Goal: Information Seeking & Learning: Learn about a topic

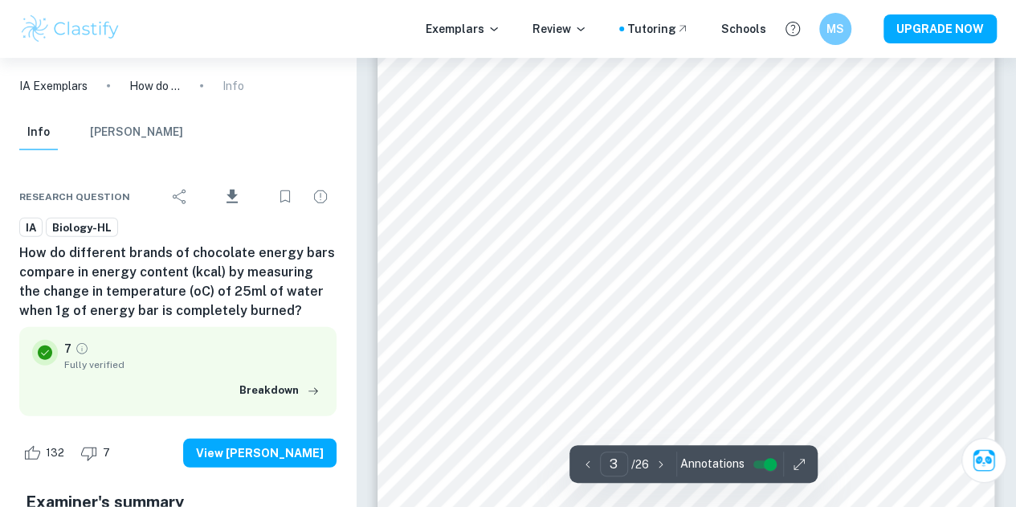
scroll to position [2099, 0]
type input "12"
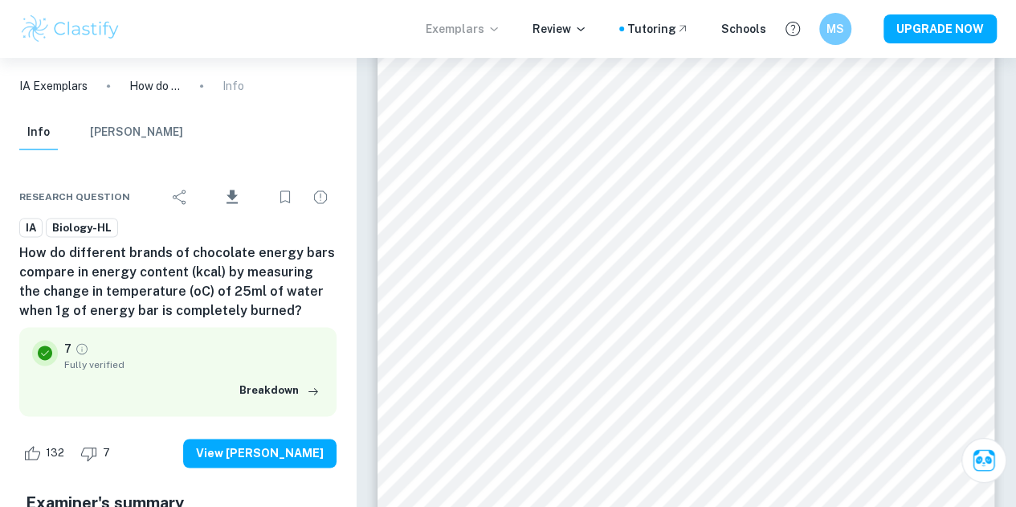
click at [479, 28] on p "Exemplars" at bounding box center [463, 29] width 75 height 18
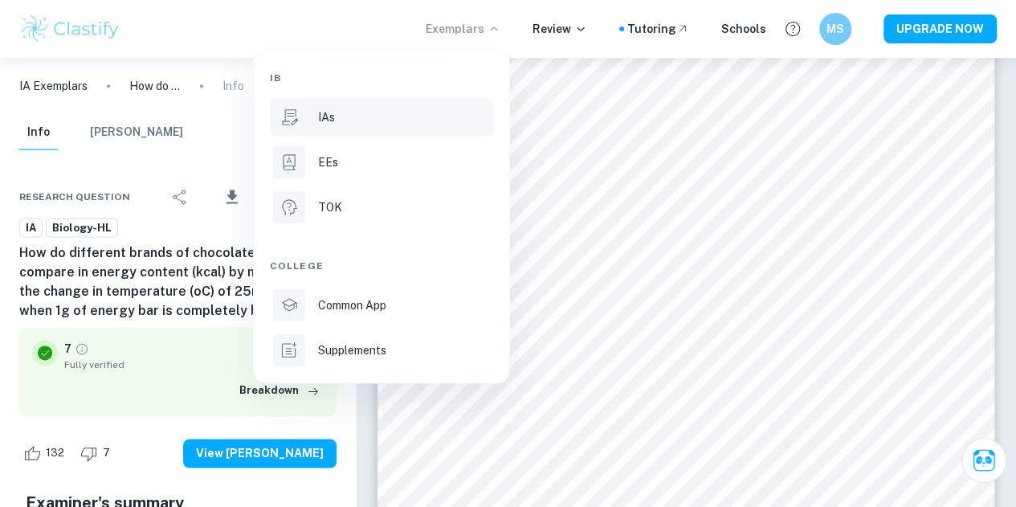
click at [331, 123] on p "IAs" at bounding box center [326, 117] width 17 height 18
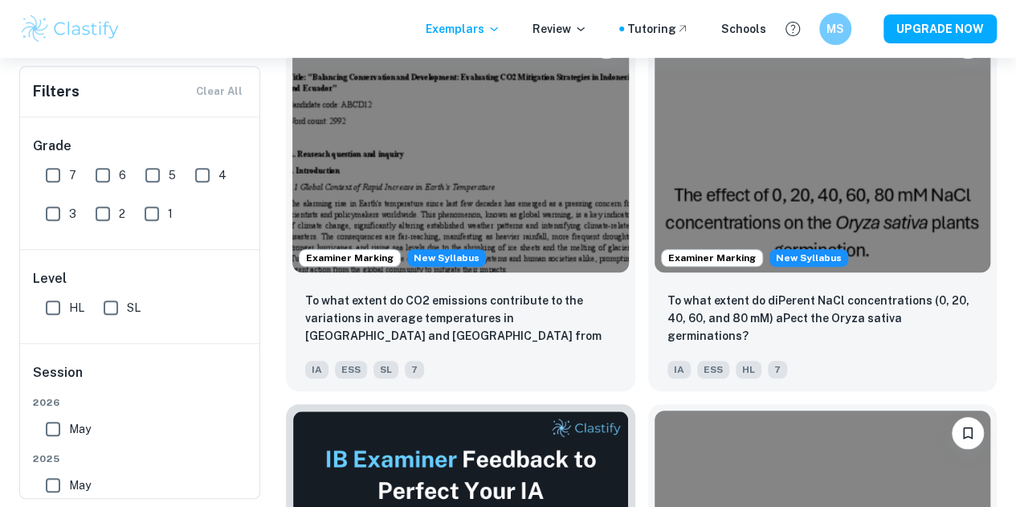
scroll to position [412, 0]
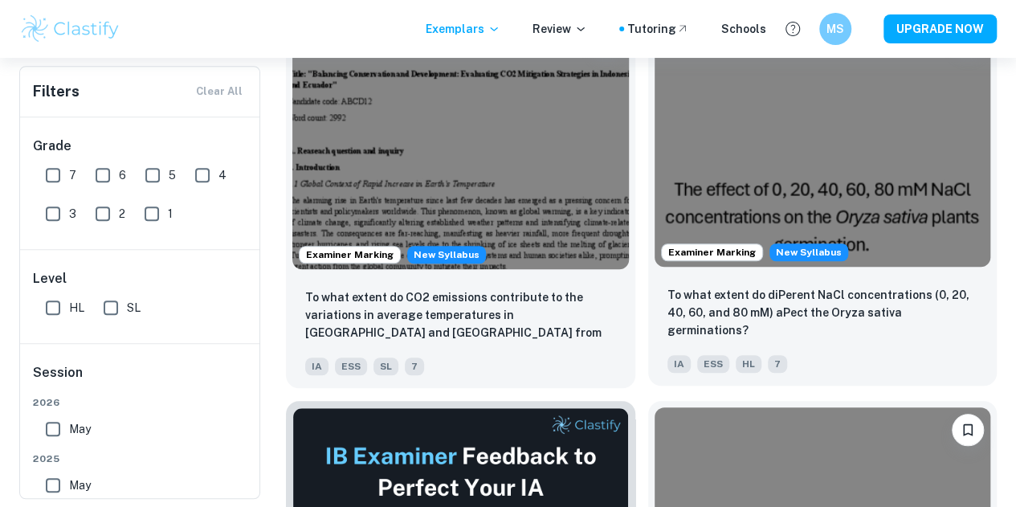
click at [655, 120] on img at bounding box center [823, 140] width 337 height 252
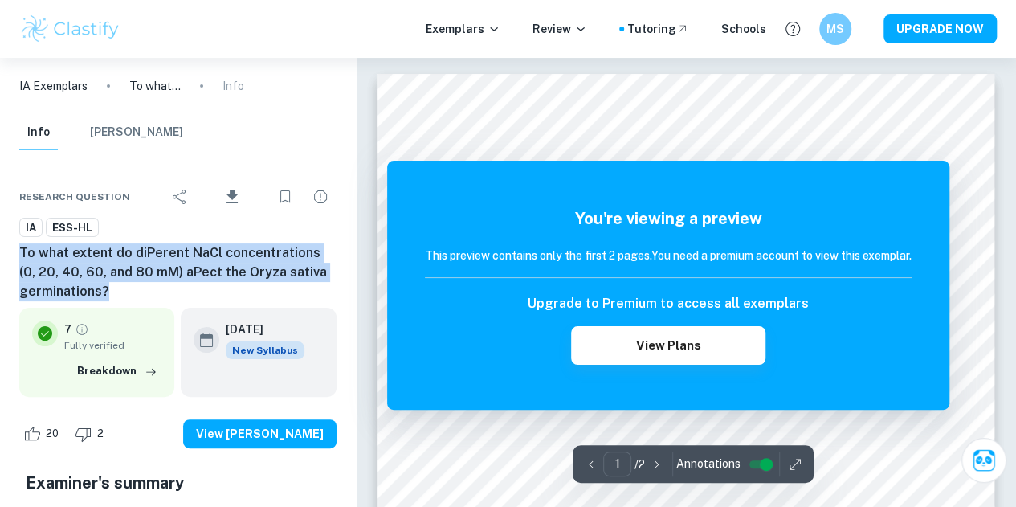
drag, startPoint x: 14, startPoint y: 245, endPoint x: 111, endPoint y: 290, distance: 106.4
copy h6 "To what extent do diPerent NaCl concentrations (0, 20, 40, 60, and 80 mM) aPect…"
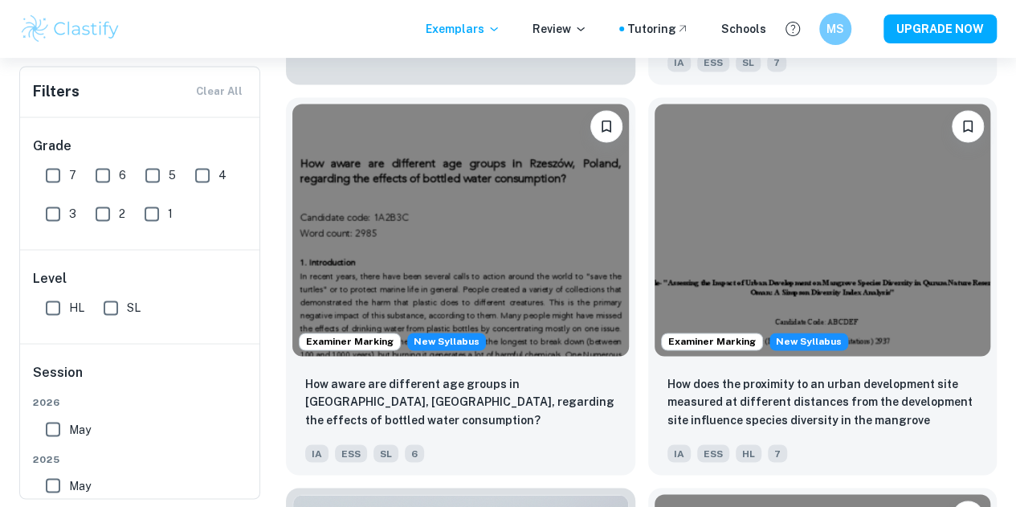
scroll to position [1127, 0]
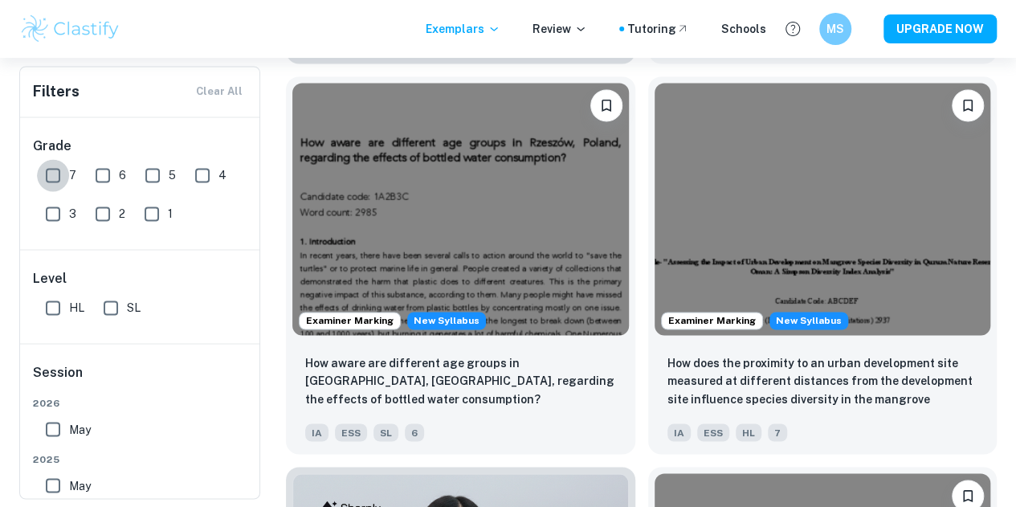
click at [51, 170] on input "7" at bounding box center [53, 175] width 32 height 32
checkbox input "true"
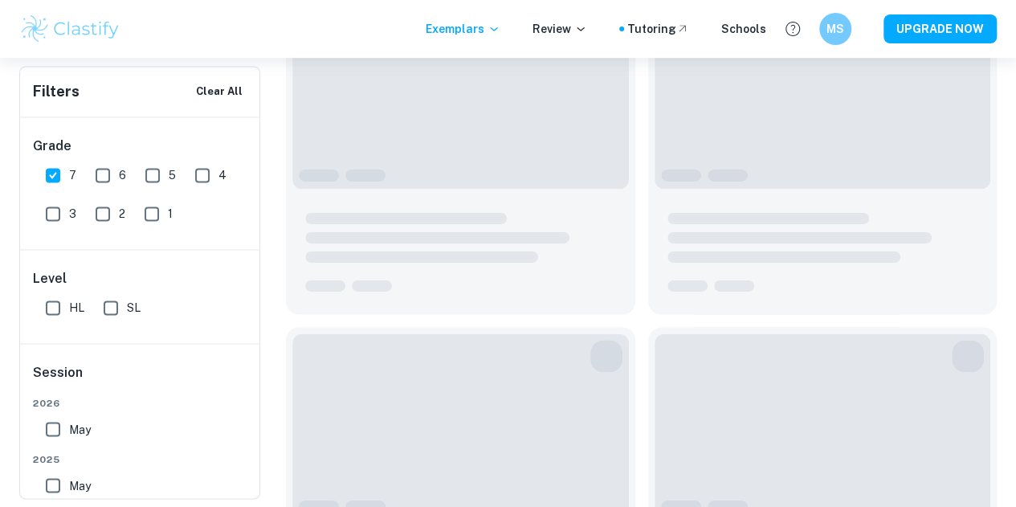
scroll to position [1166, 0]
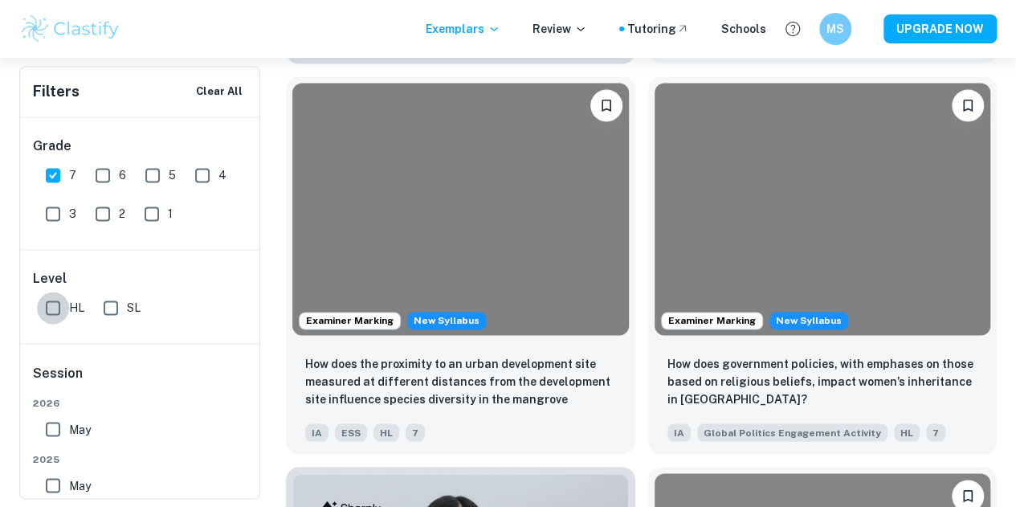
click at [51, 308] on input "HL" at bounding box center [53, 308] width 32 height 32
checkbox input "true"
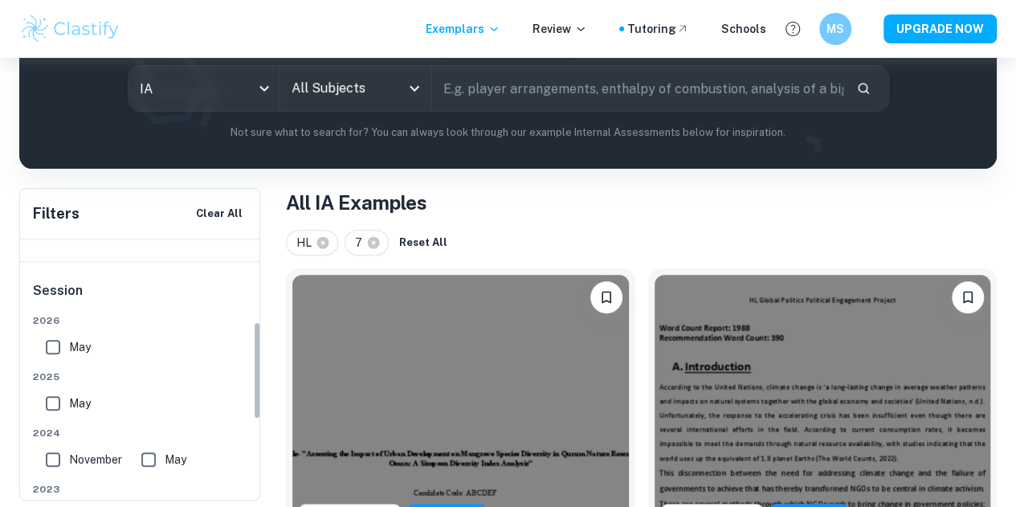
scroll to position [222, 0]
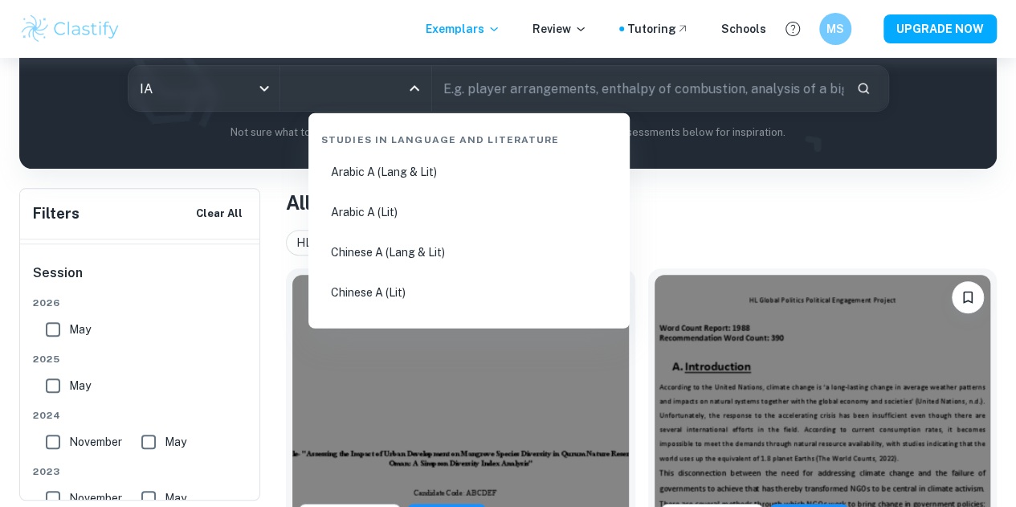
click at [400, 89] on input "All Subjects" at bounding box center [344, 88] width 112 height 31
type input "bio"
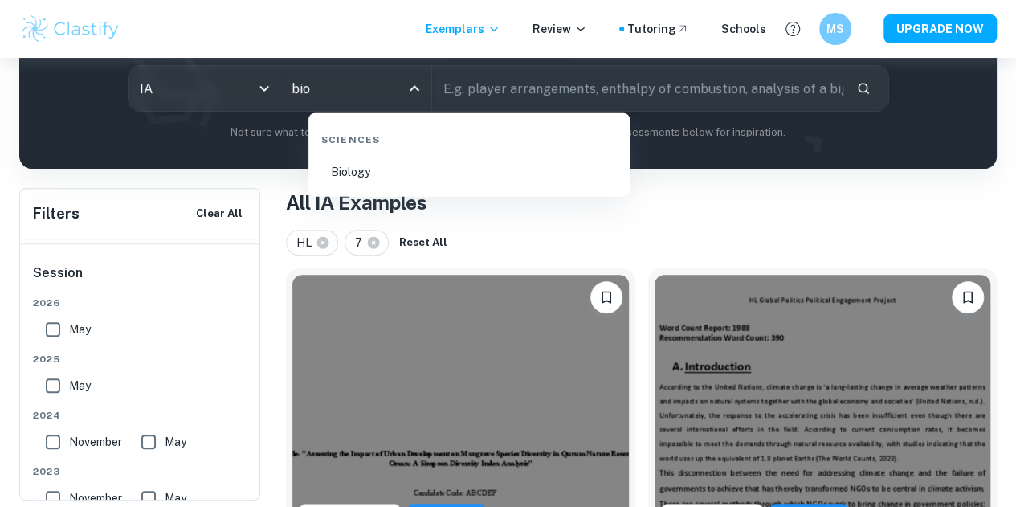
click at [411, 163] on li "Biology" at bounding box center [469, 171] width 309 height 37
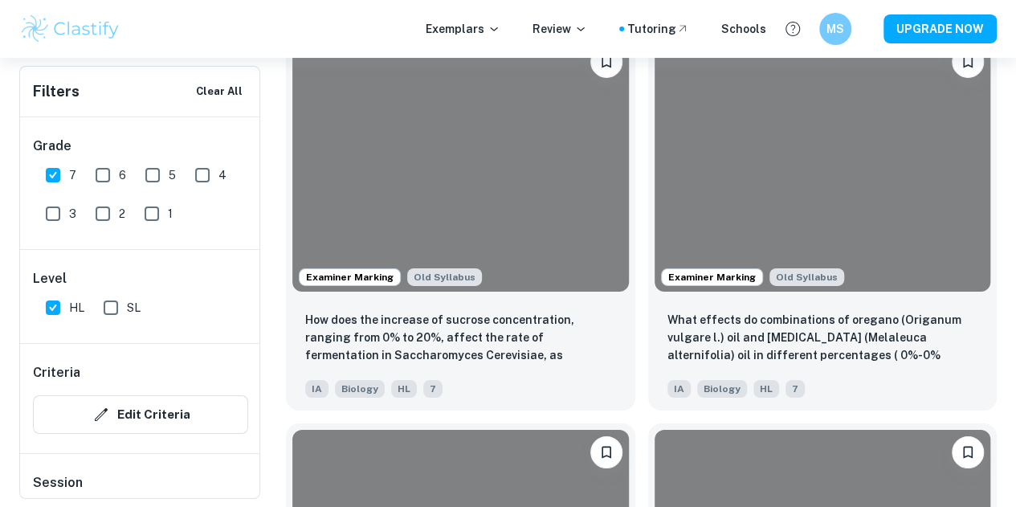
scroll to position [5689, 0]
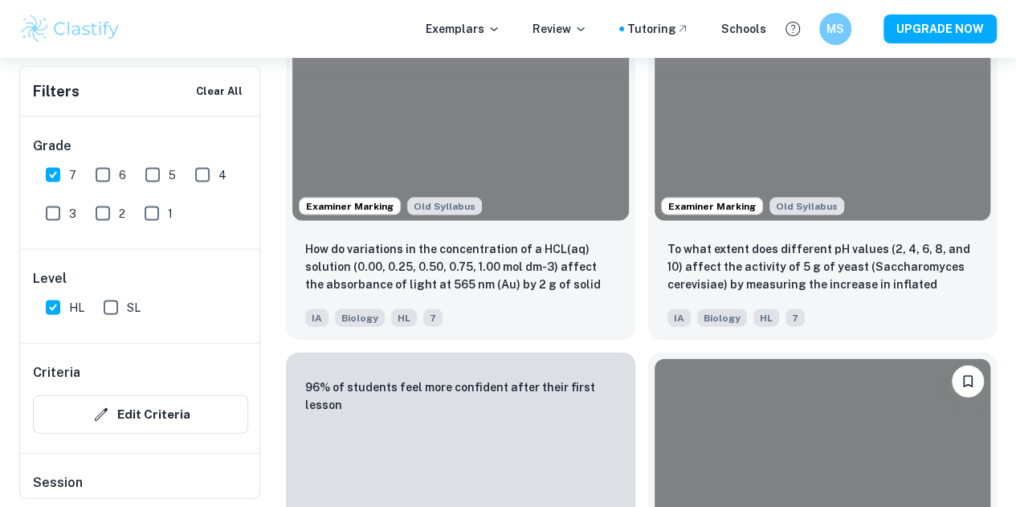
scroll to position [7689, 0]
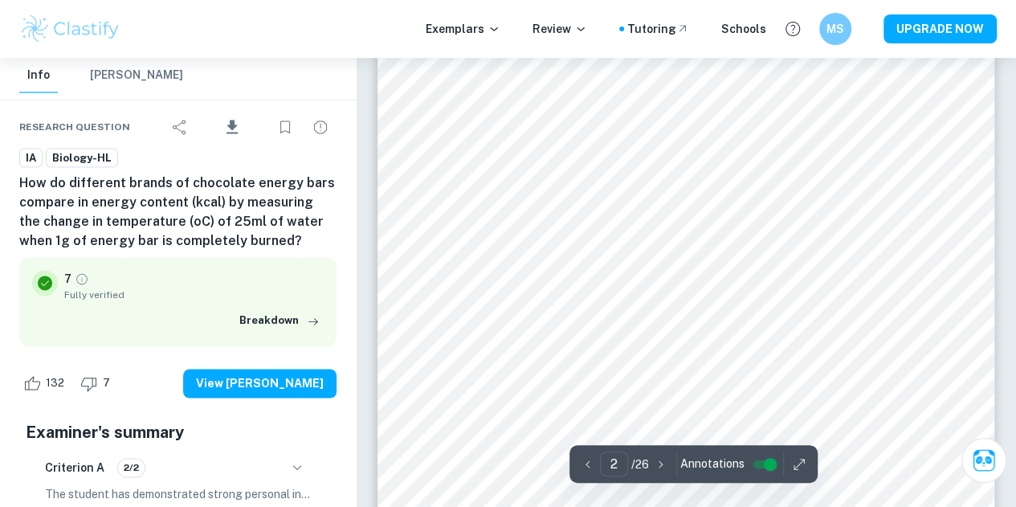
scroll to position [1040, 0]
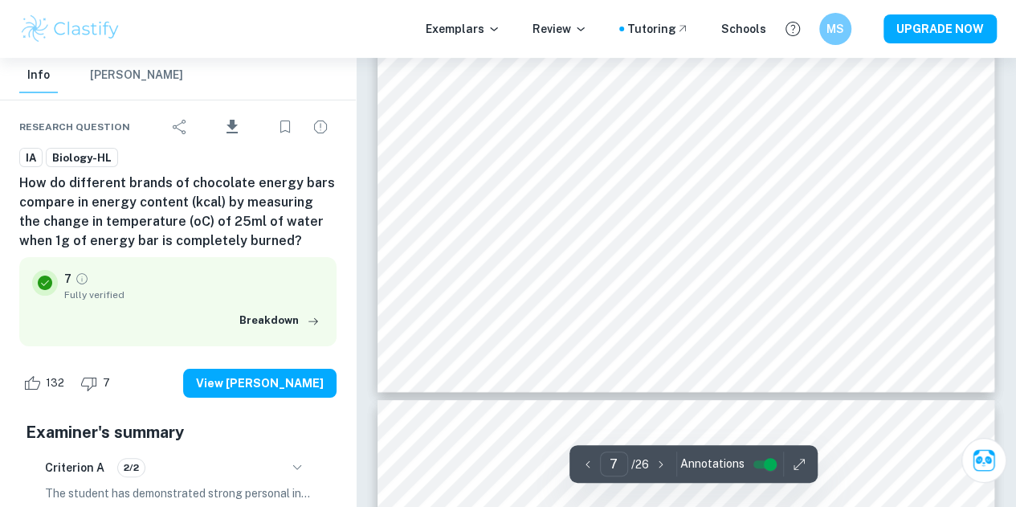
type input "8"
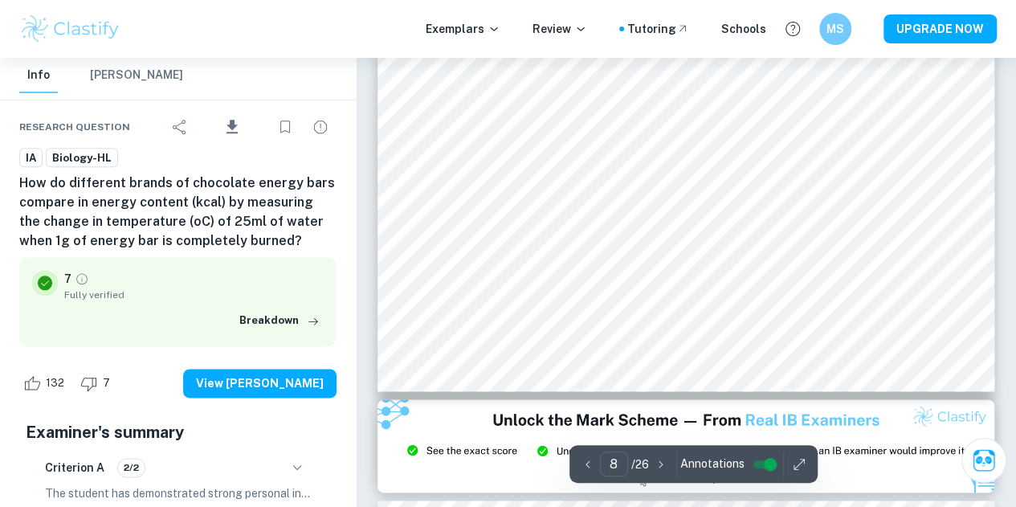
scroll to position [6898, 0]
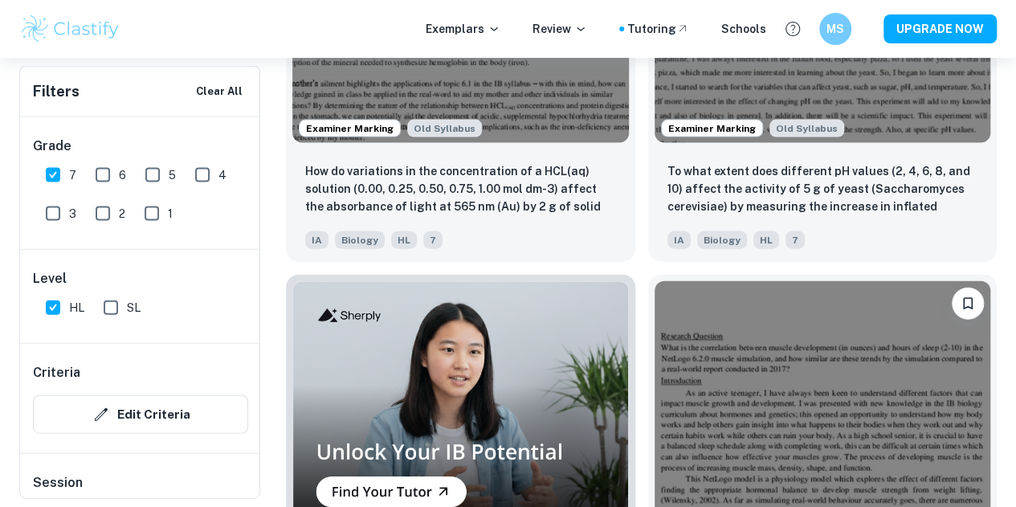
scroll to position [7808, 0]
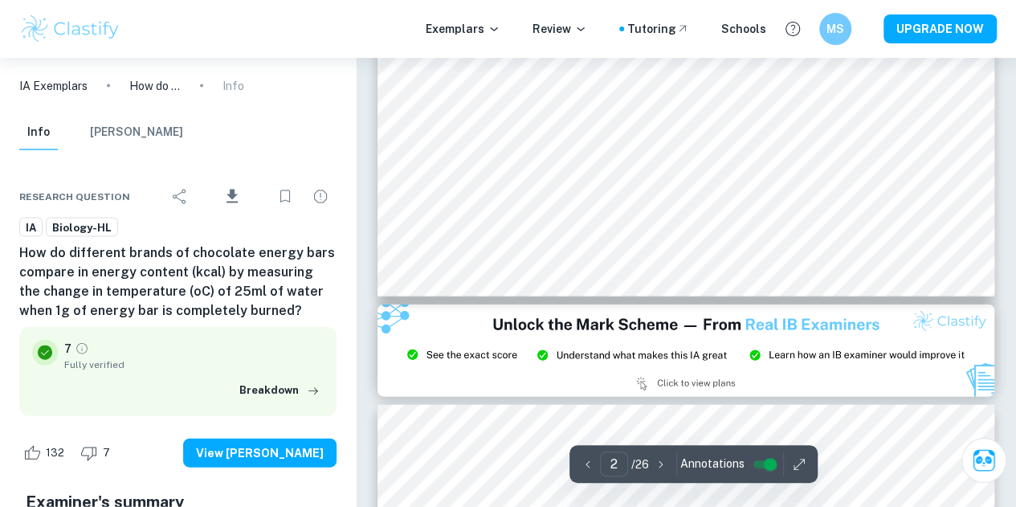
scroll to position [1629, 0]
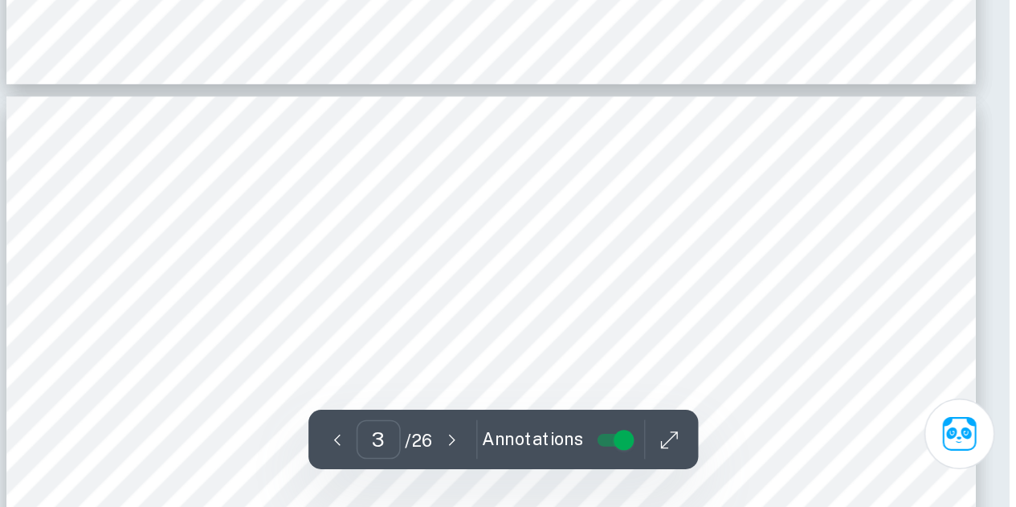
type input "4"
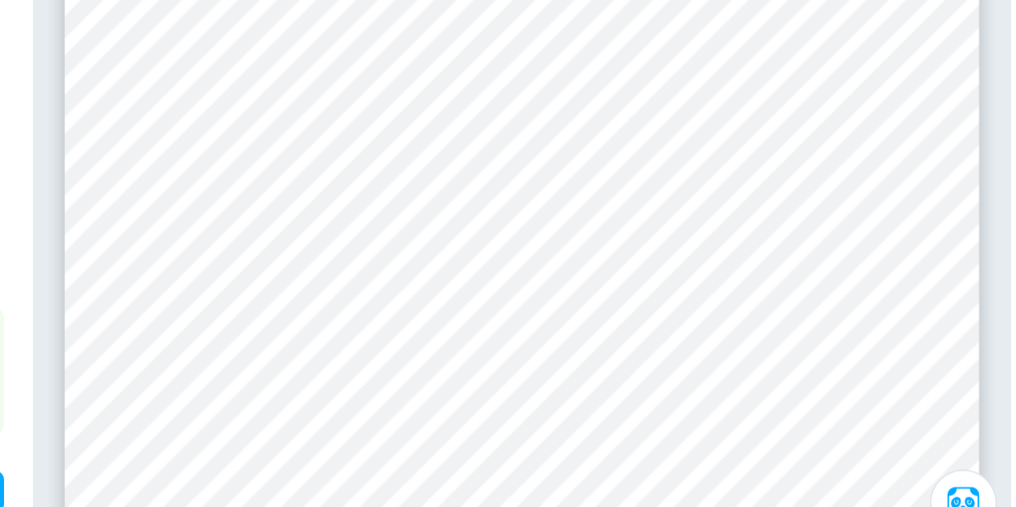
scroll to position [2992, 0]
